Goal: Use online tool/utility: Utilize a website feature to perform a specific function

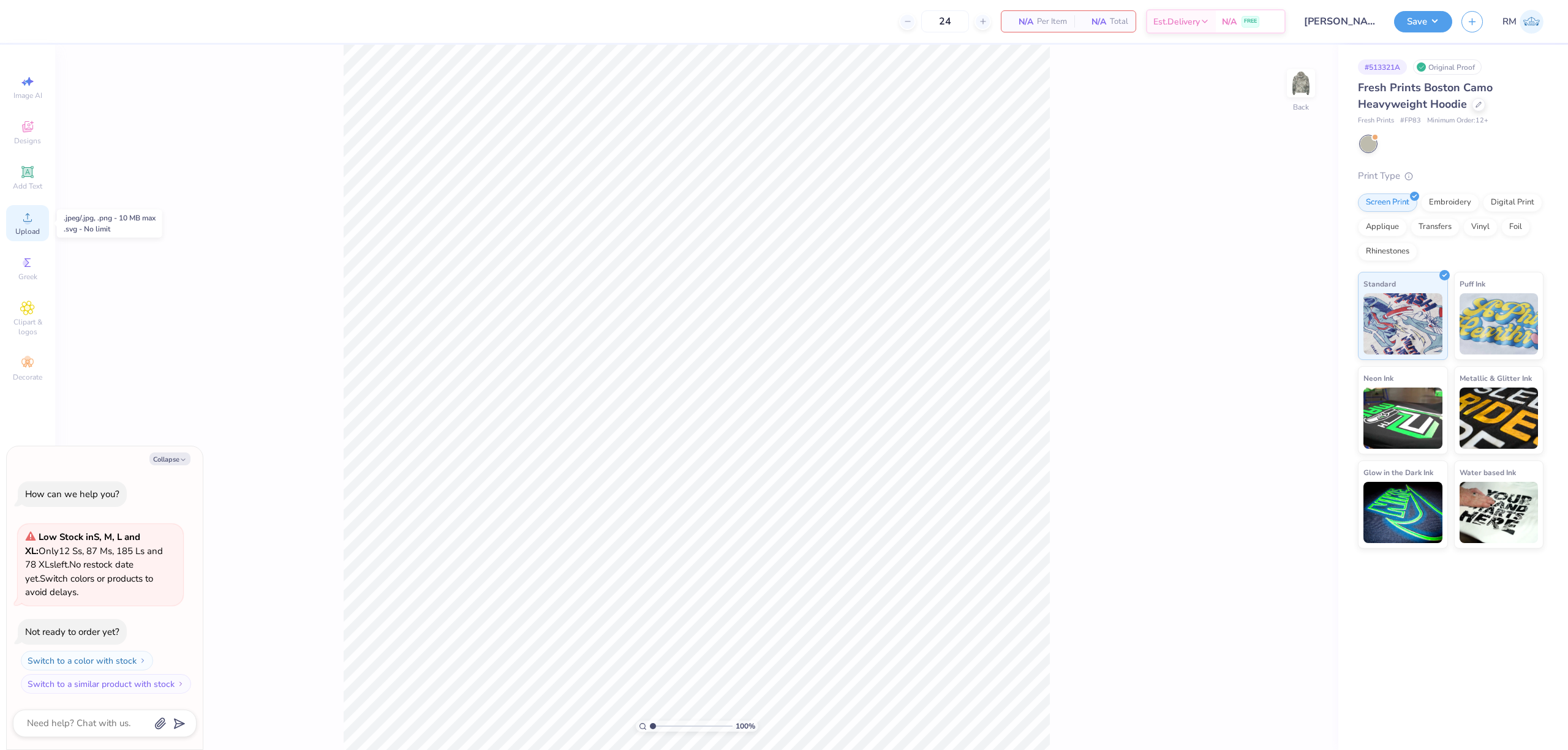
click at [32, 216] on icon at bounding box center [27, 217] width 15 height 15
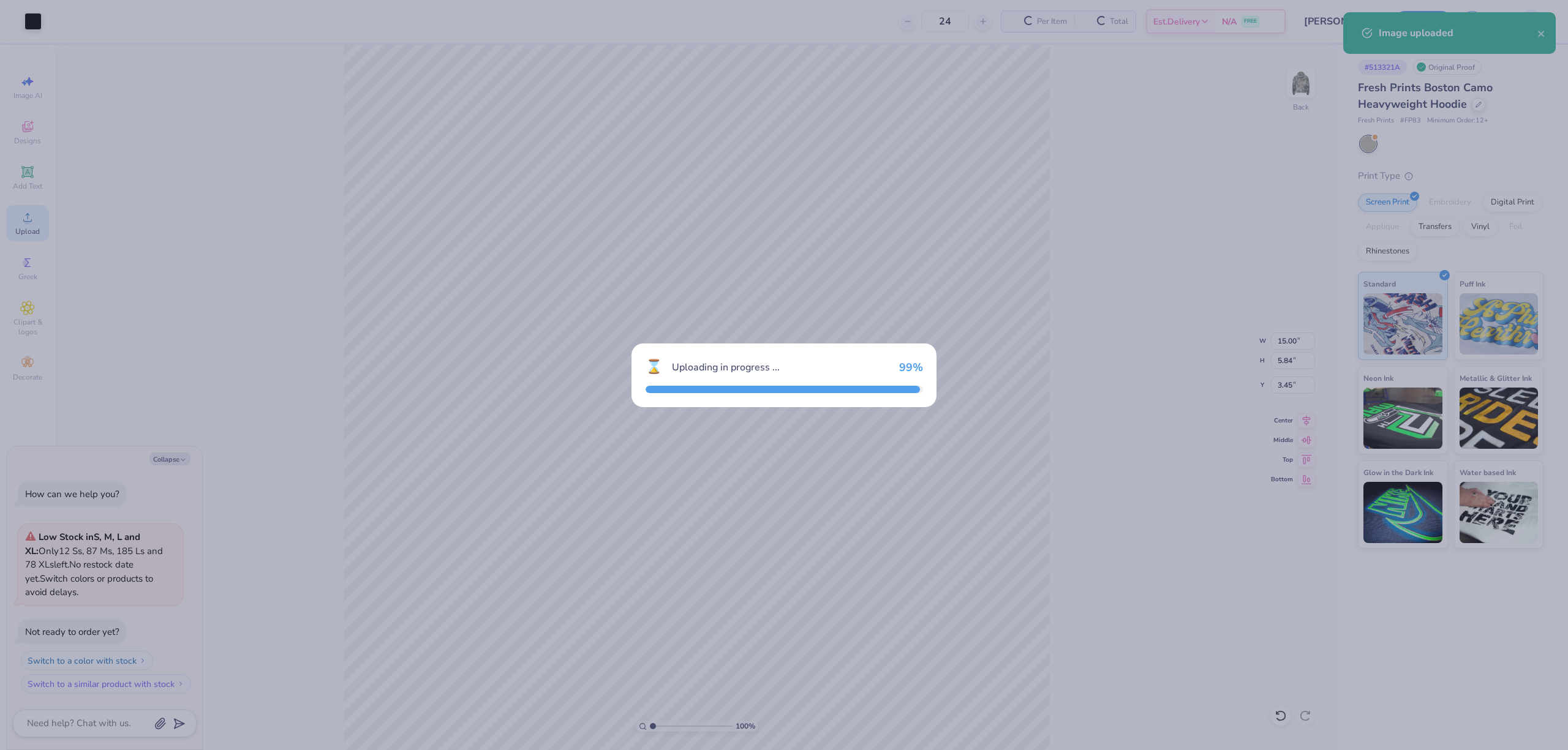
type textarea "x"
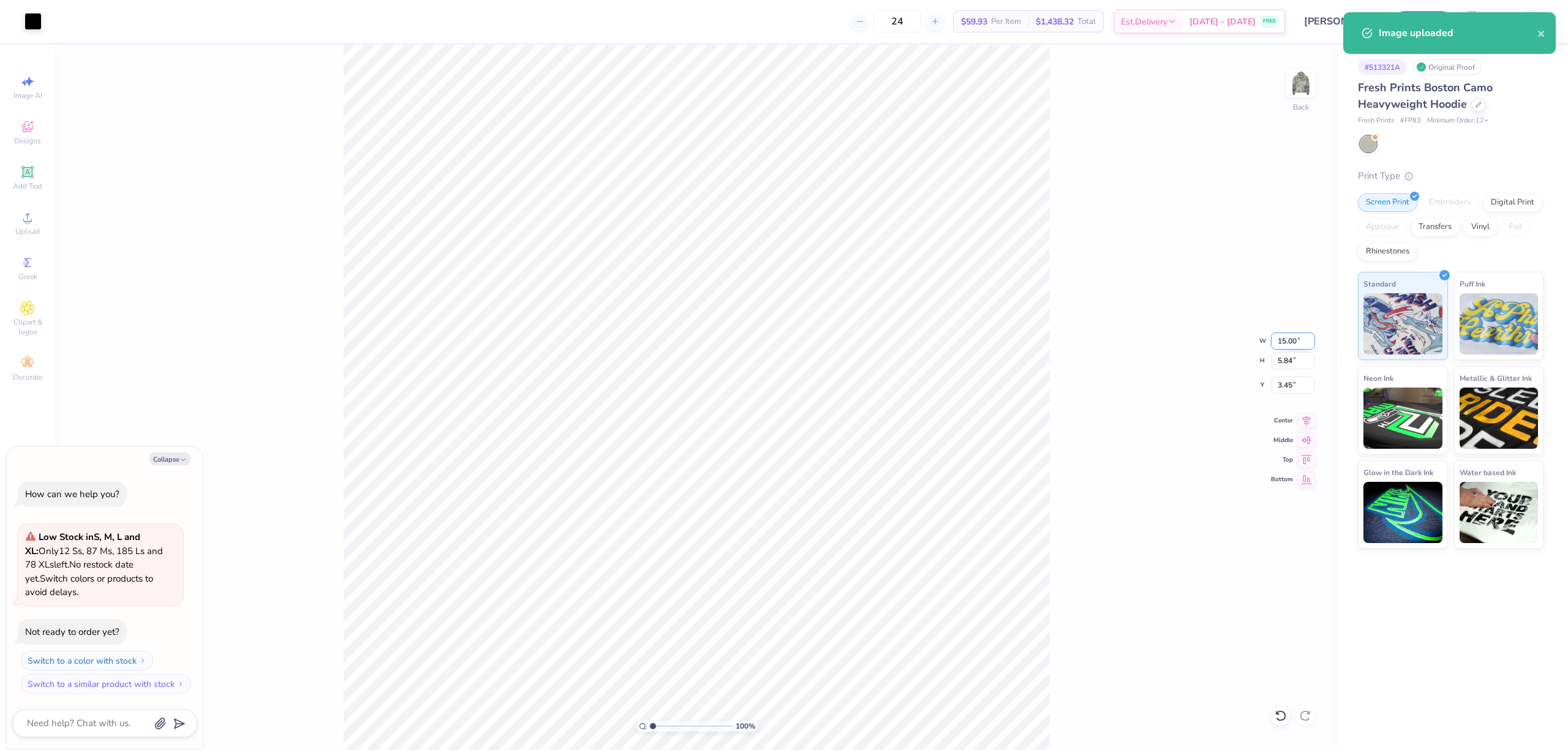
click at [1291, 344] on input "15.00" at bounding box center [1293, 340] width 44 height 17
type input "3.5"
type textarea "x"
type input "3.50"
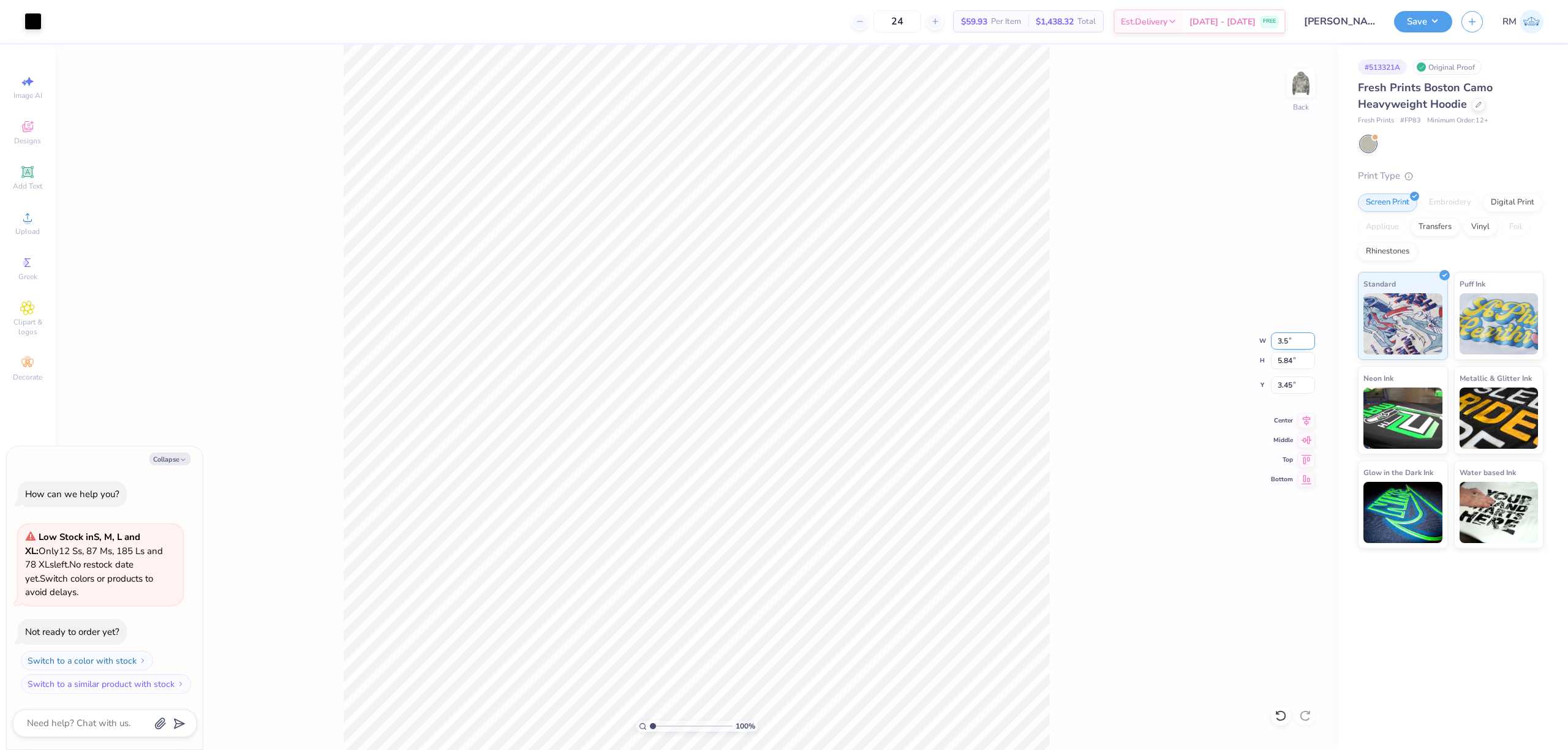
type input "1.36"
type input "5.69"
type textarea "x"
click at [1286, 387] on input "3.00" at bounding box center [1293, 385] width 44 height 17
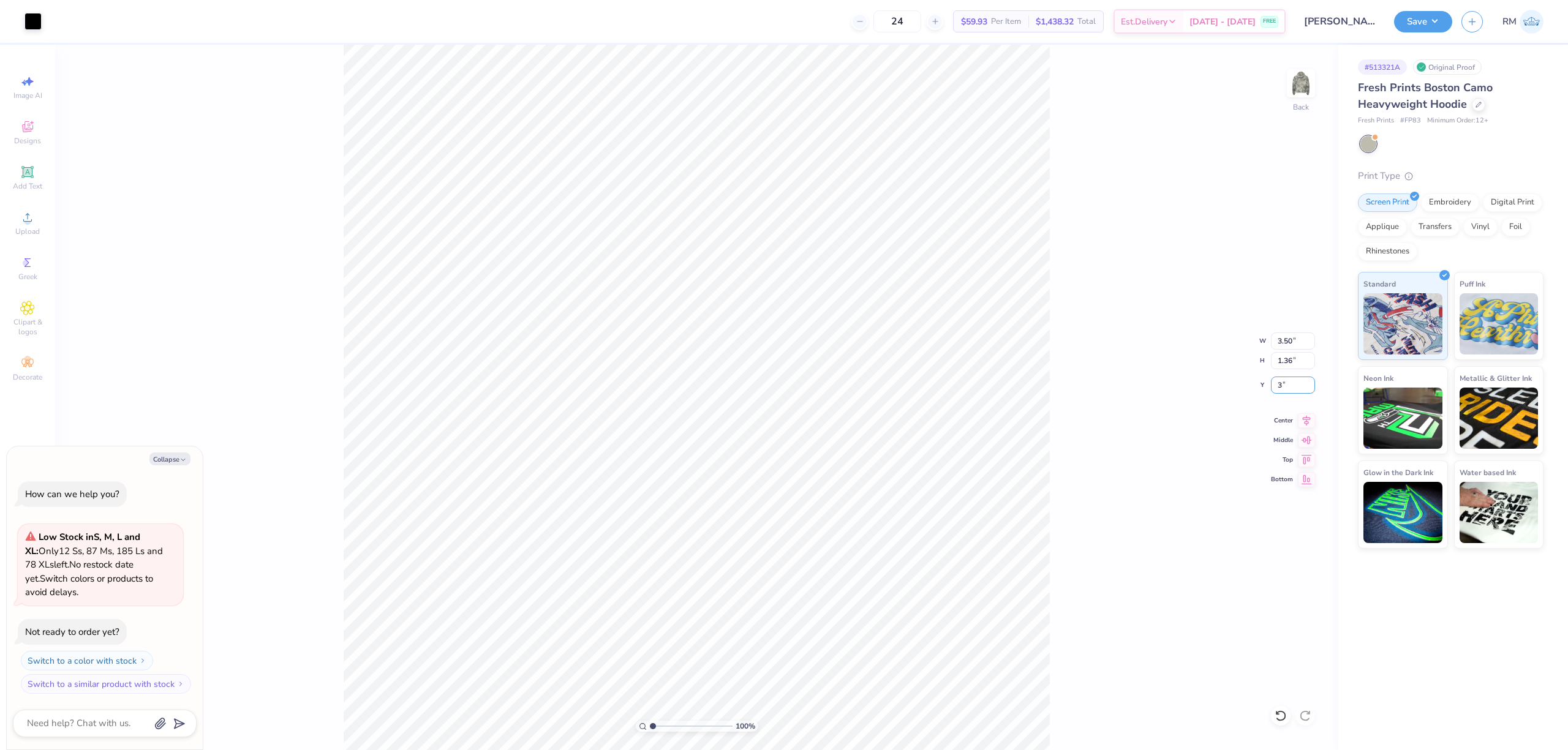
type input "3"
click at [1311, 76] on img at bounding box center [1300, 82] width 49 height 49
click at [38, 218] on div "Upload" at bounding box center [27, 223] width 43 height 36
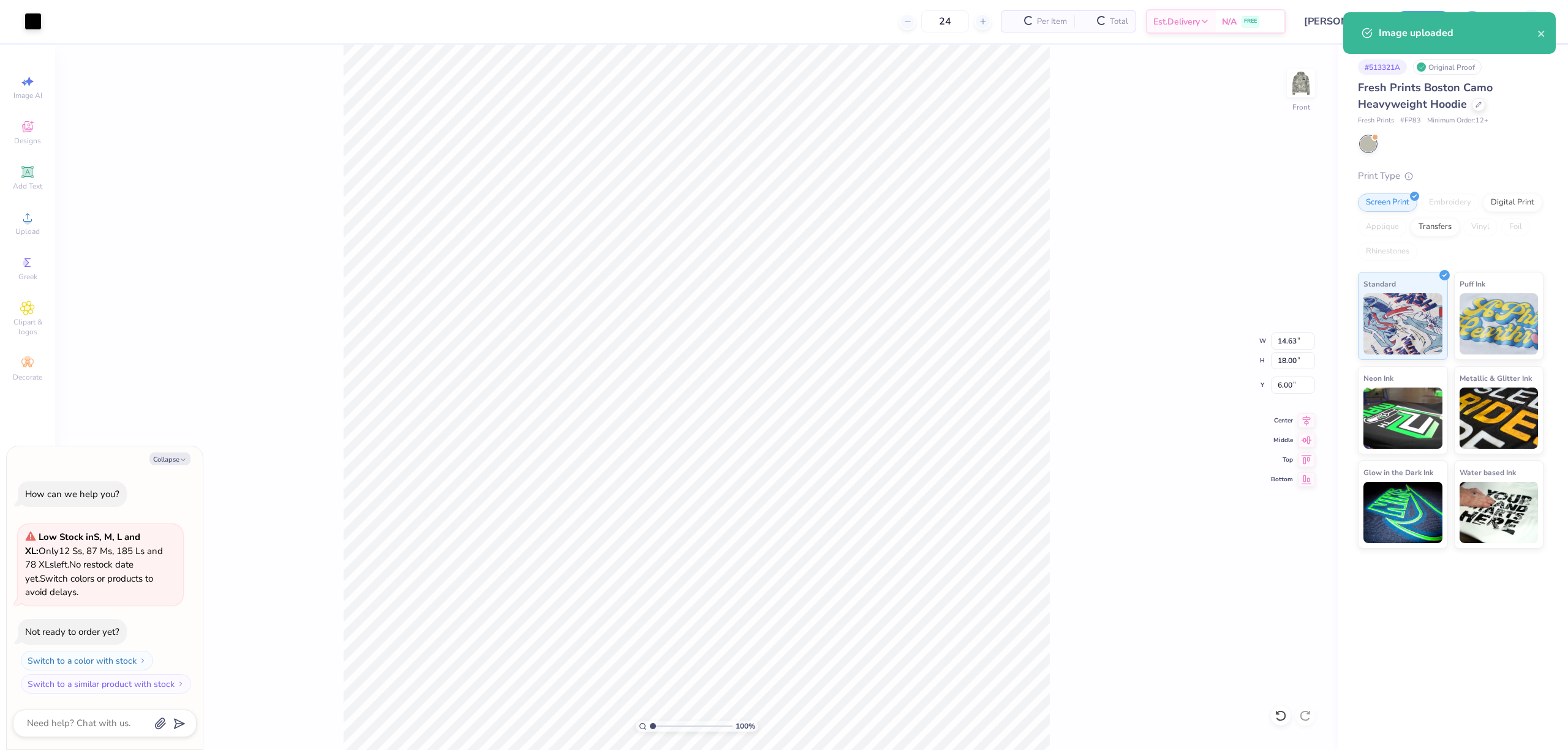
type textarea "x"
click at [1287, 346] on input "14.63" at bounding box center [1293, 340] width 44 height 17
type input "12"
click at [1287, 391] on input "6.00" at bounding box center [1293, 385] width 44 height 17
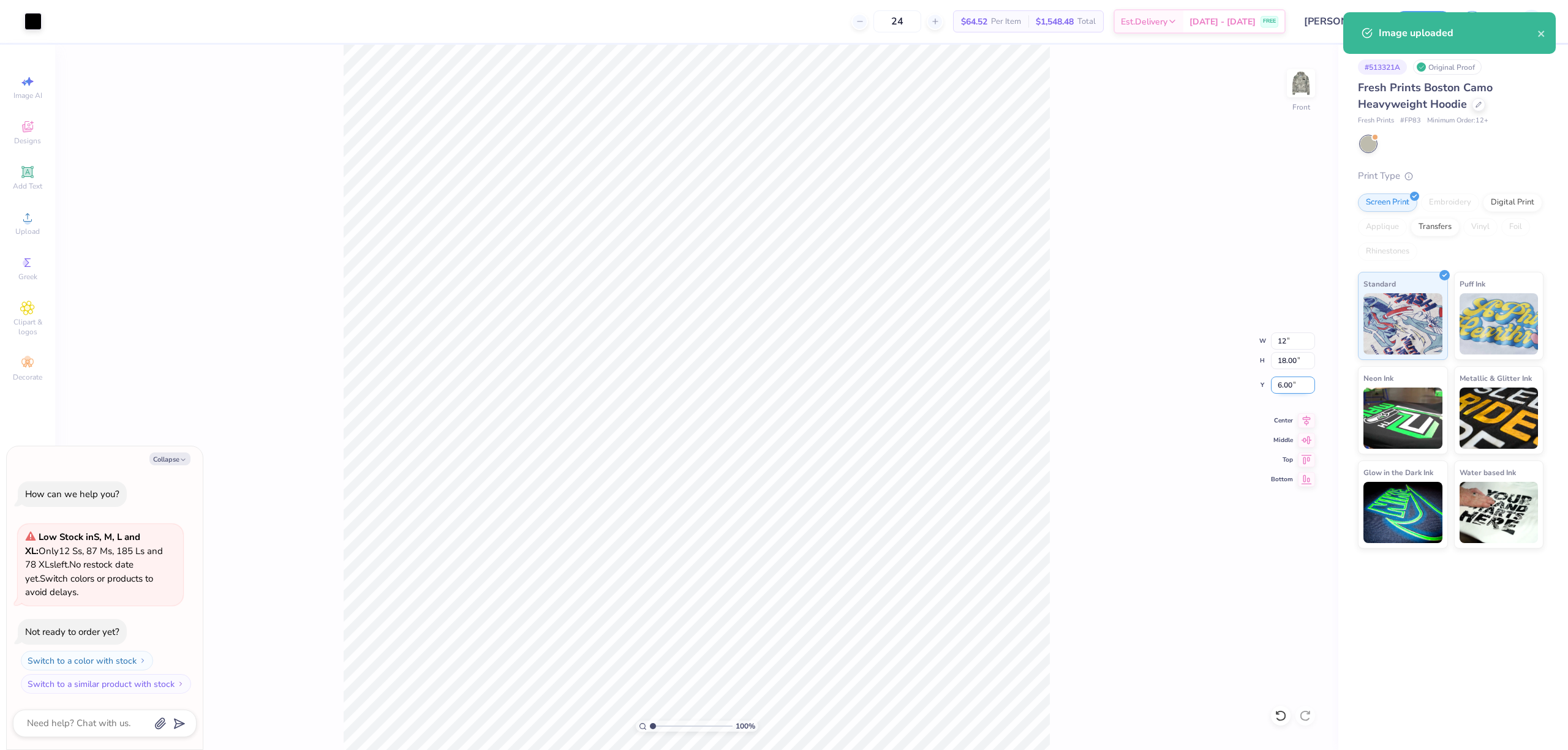
type textarea "x"
type input "12.00"
type input "14.76"
click at [1287, 391] on input "7.62" at bounding box center [1293, 385] width 44 height 17
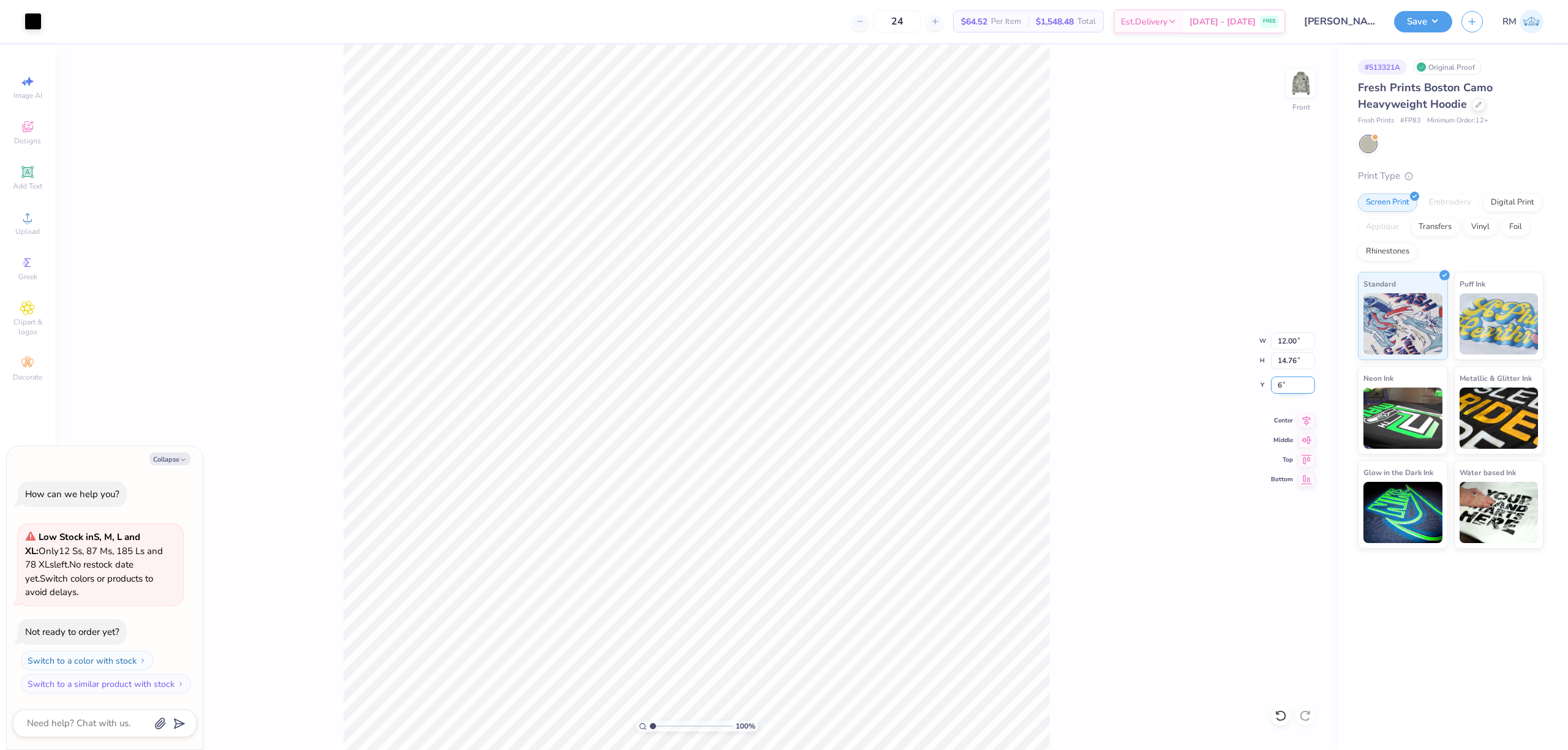
type input "6"
type textarea "x"
type input "6.00"
click at [1411, 16] on button "Save" at bounding box center [1423, 20] width 59 height 21
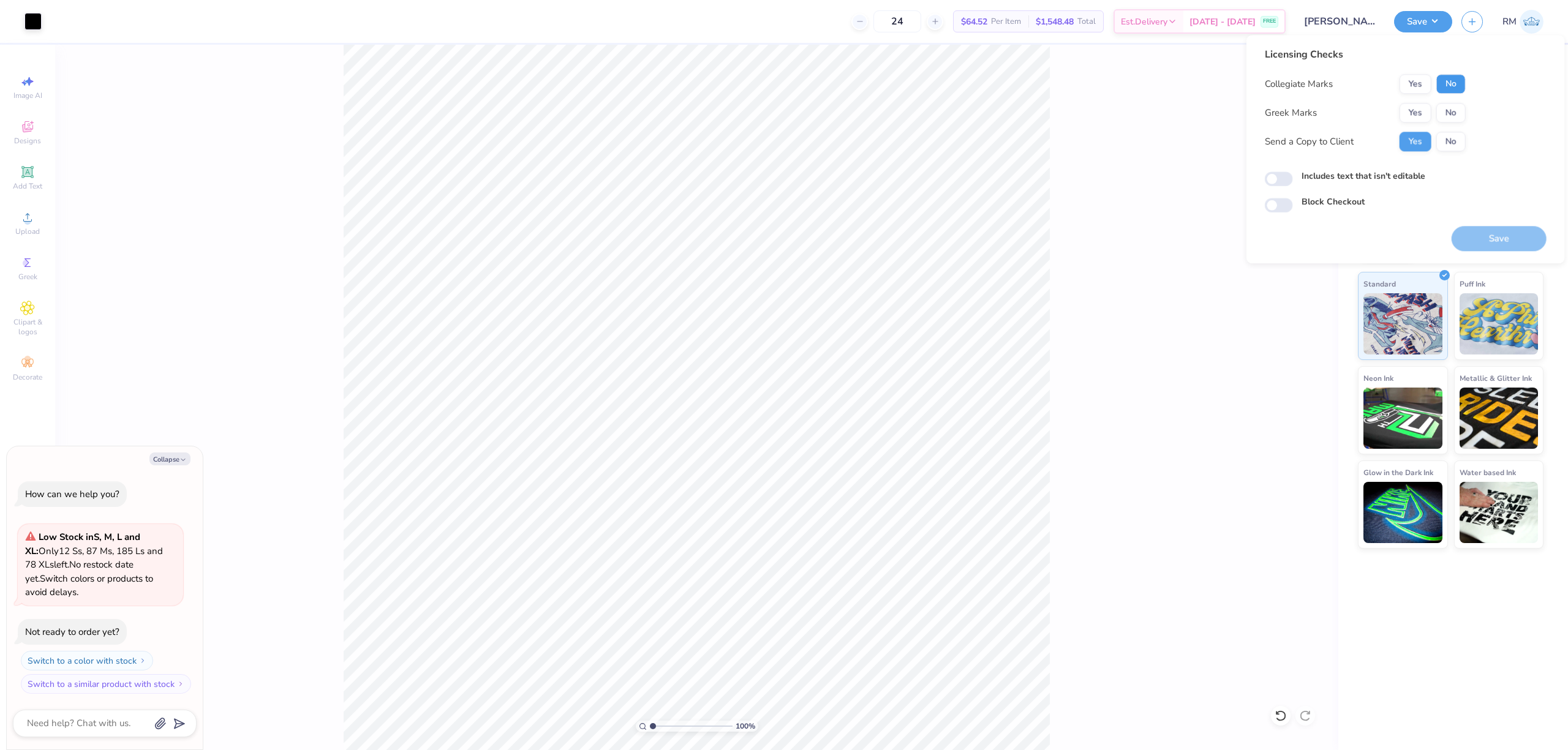
click at [1450, 76] on button "No" at bounding box center [1450, 84] width 29 height 20
click at [1453, 111] on button "No" at bounding box center [1450, 113] width 29 height 20
click at [1497, 233] on button "Save" at bounding box center [1498, 238] width 95 height 25
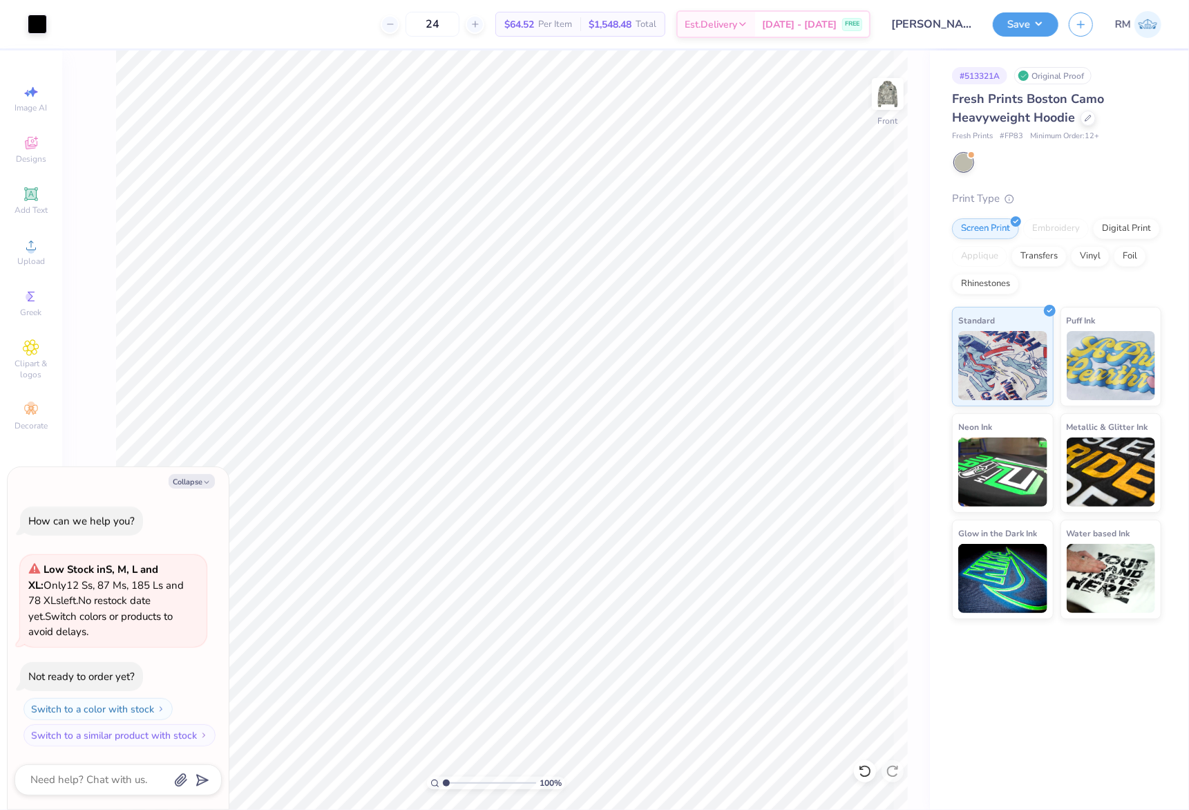
type textarea "x"
